Goal: Transaction & Acquisition: Purchase product/service

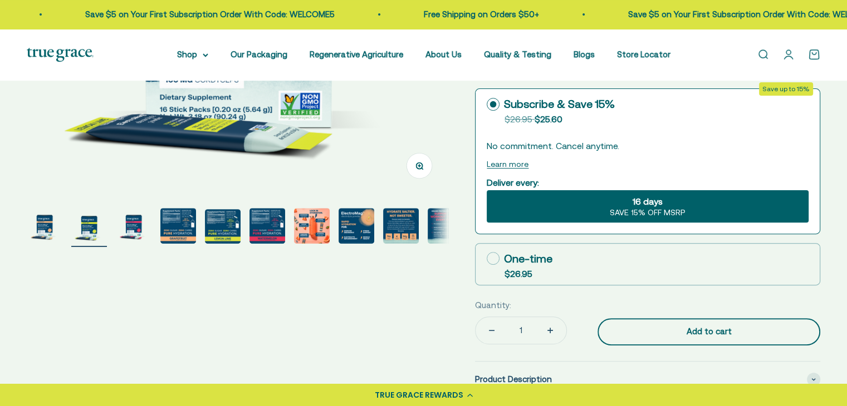
click at [635, 332] on div "Add to cart" at bounding box center [708, 331] width 178 height 13
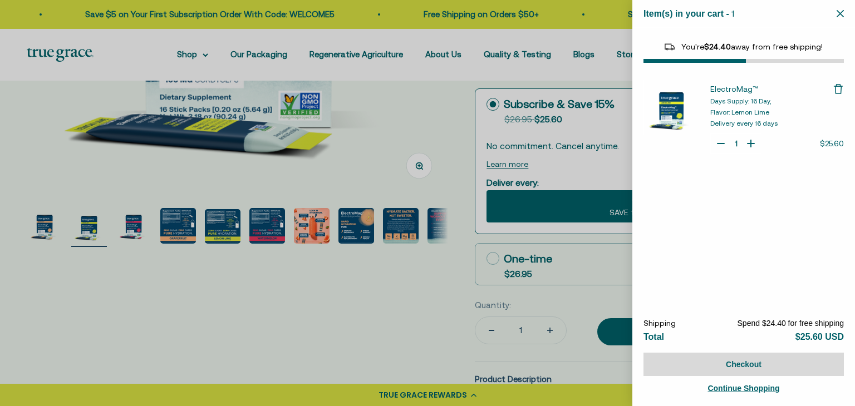
select select "44163639509206"
select select "40055698129088"
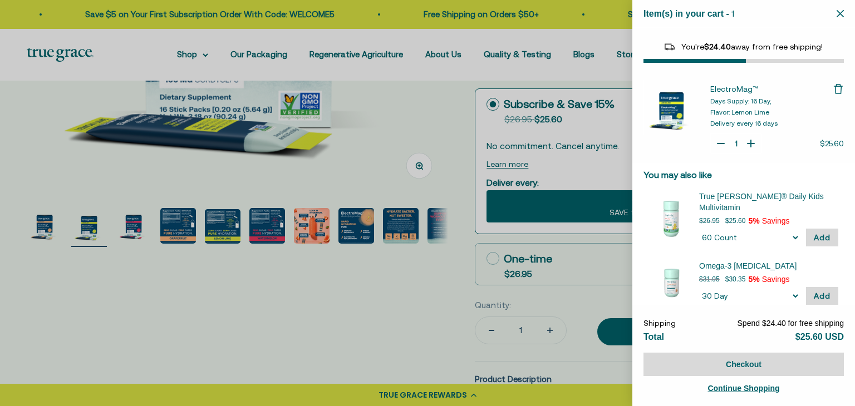
click at [421, 277] on div at bounding box center [427, 203] width 855 height 406
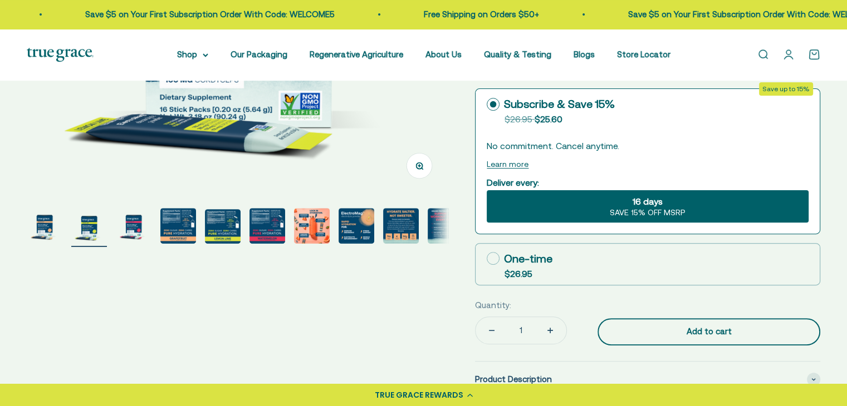
click at [680, 336] on div "Add to cart" at bounding box center [708, 331] width 178 height 13
type input "2"
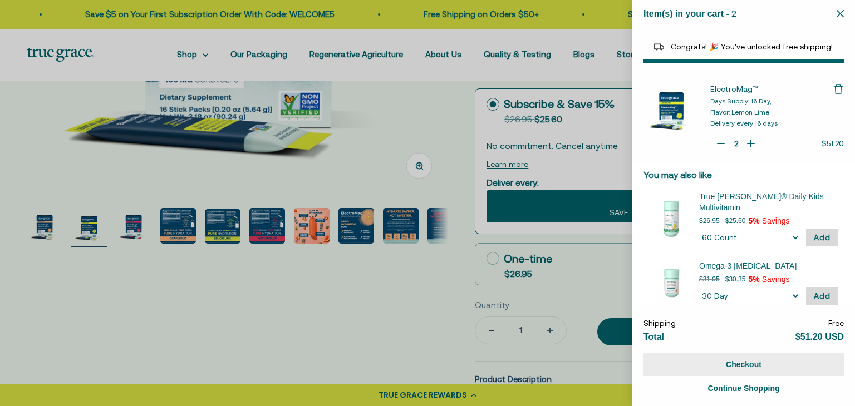
click at [743, 361] on button "Checkout" at bounding box center [743, 364] width 200 height 23
